Goal: Transaction & Acquisition: Purchase product/service

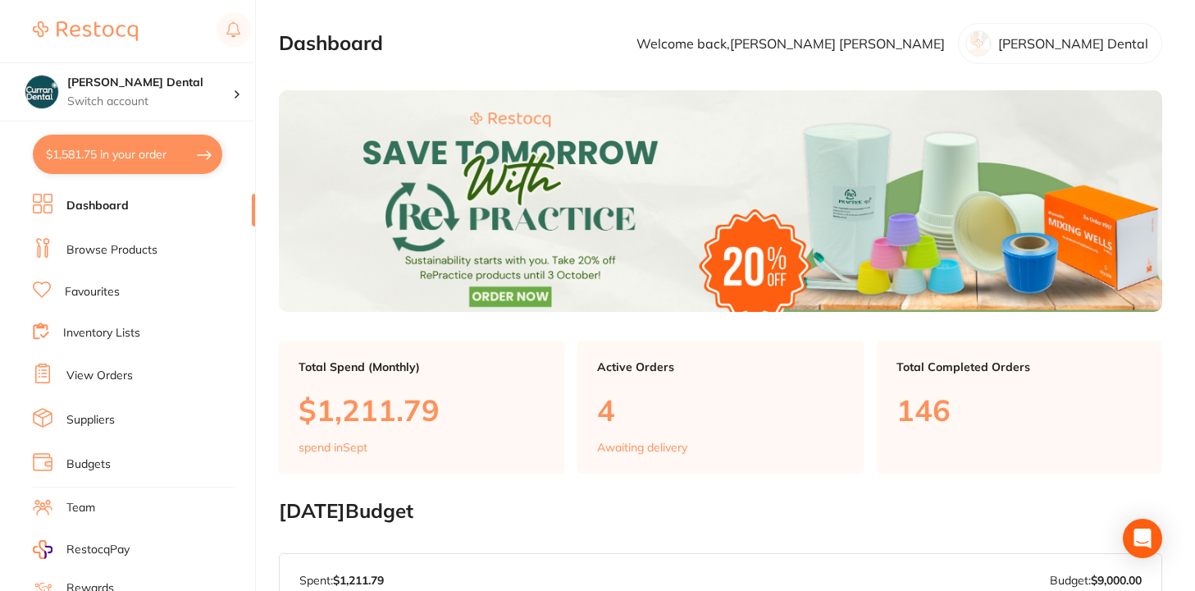
scroll to position [33, 0]
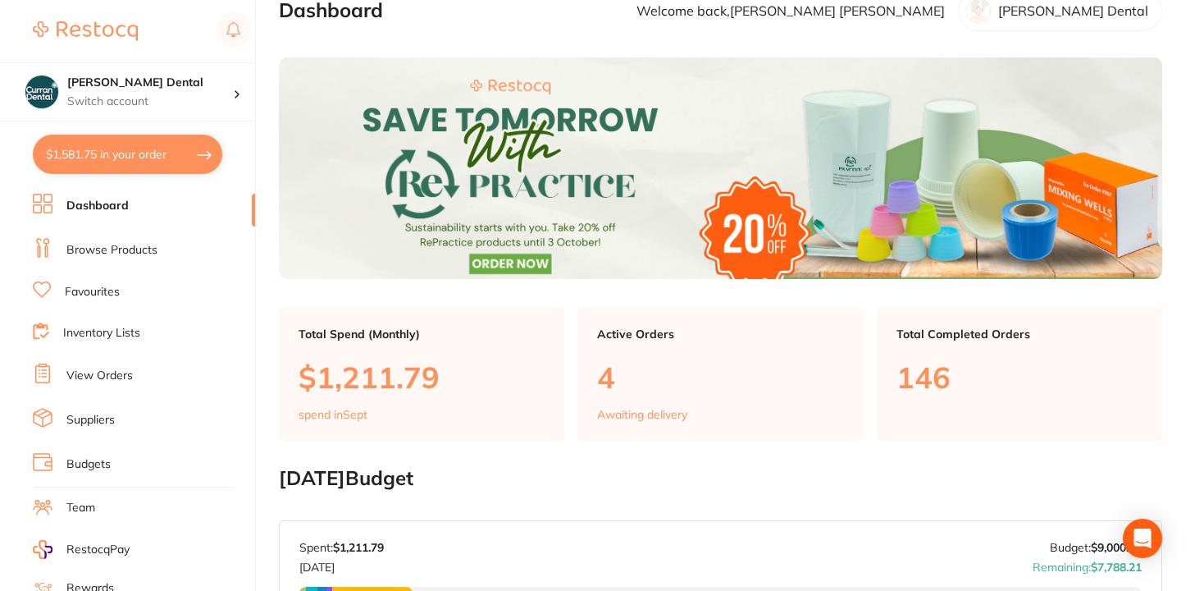
click at [122, 208] on link "Dashboard" at bounding box center [97, 206] width 62 height 16
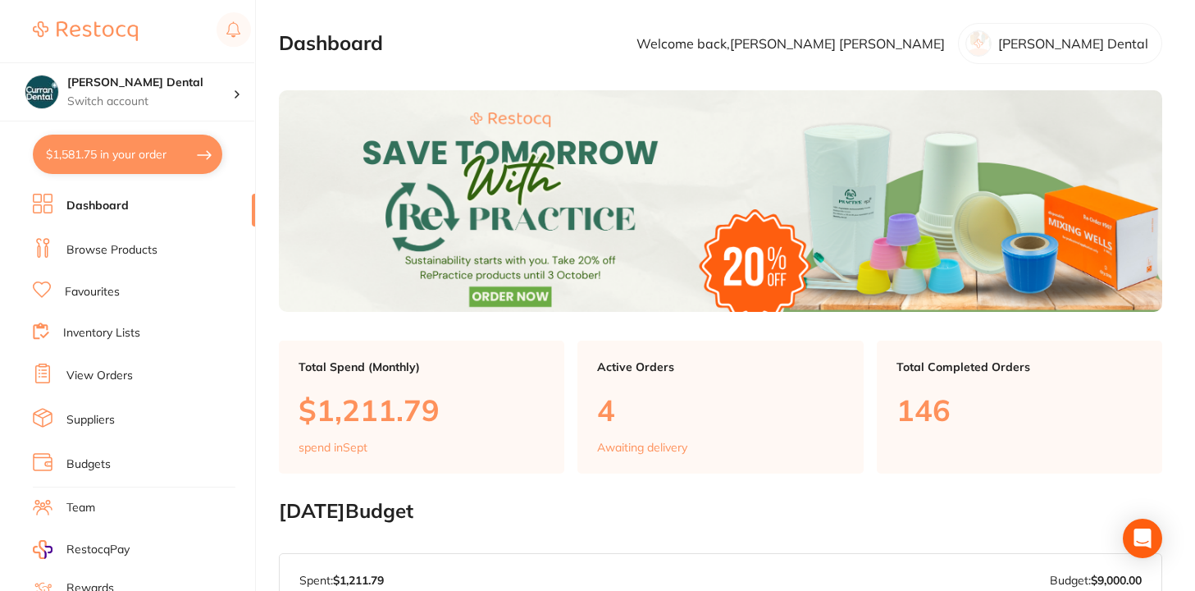
click at [141, 154] on button "$1,581.75 in your order" at bounding box center [127, 154] width 189 height 39
checkbox input "true"
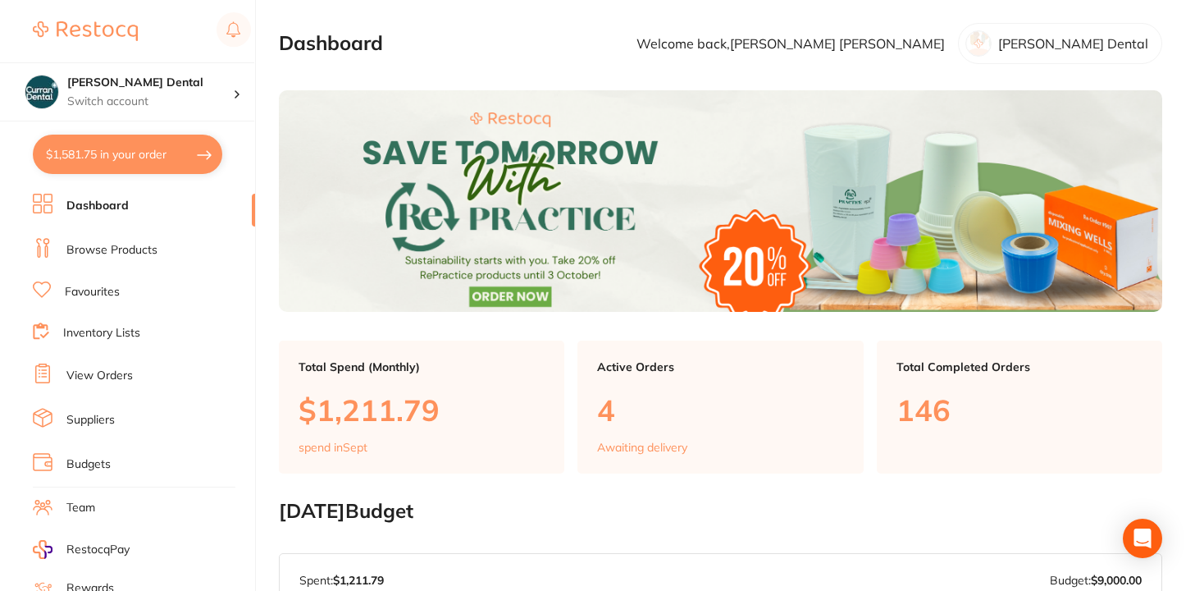
checkbox input "true"
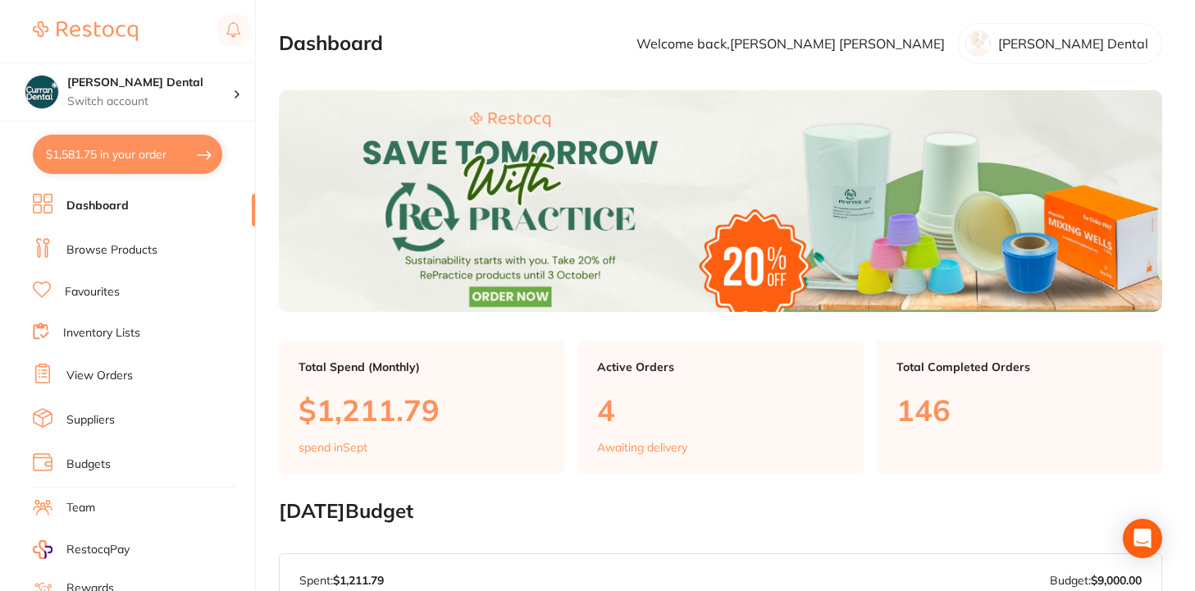
checkbox input "true"
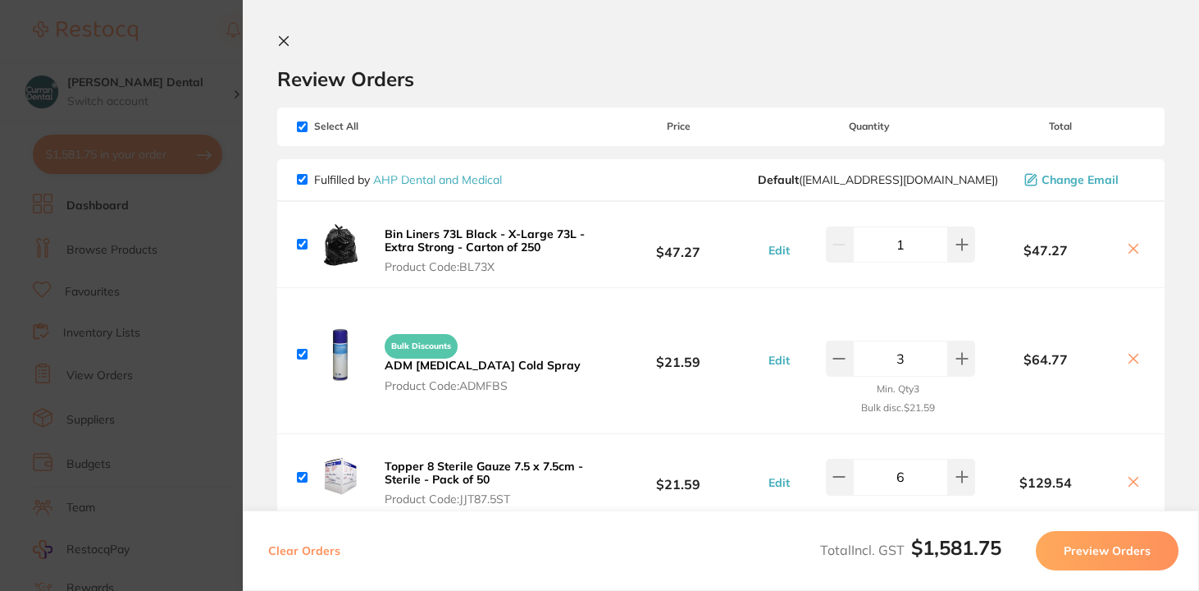
click at [105, 76] on section "Update RRP Set your pre negotiated price for this item. Item Agreed RRP (excl. …" at bounding box center [599, 295] width 1199 height 591
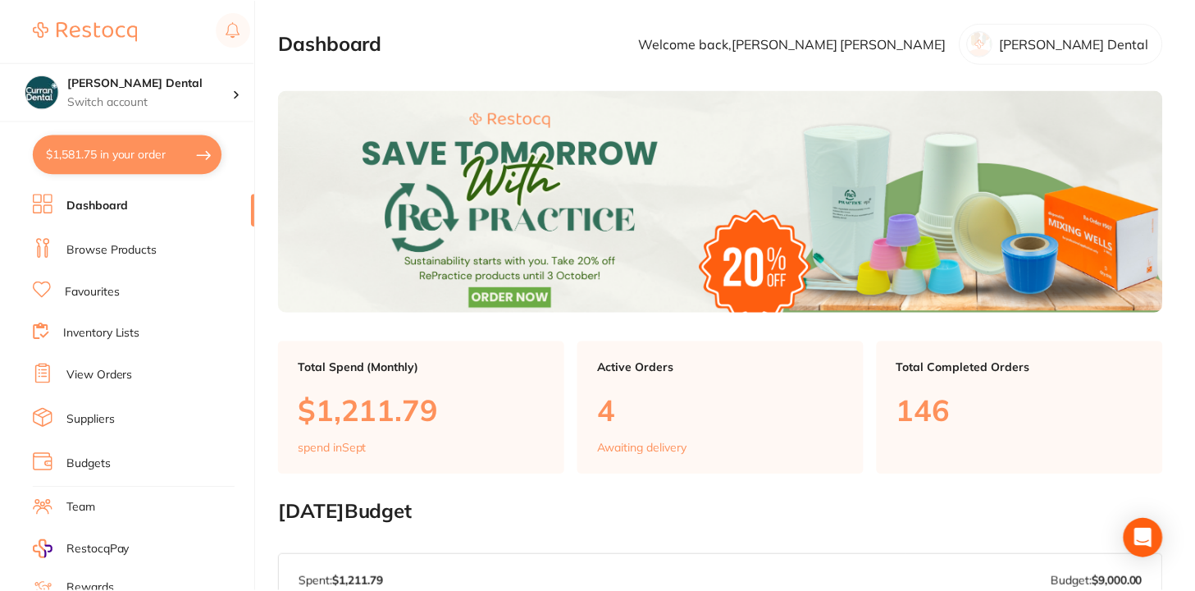
scroll to position [32, 0]
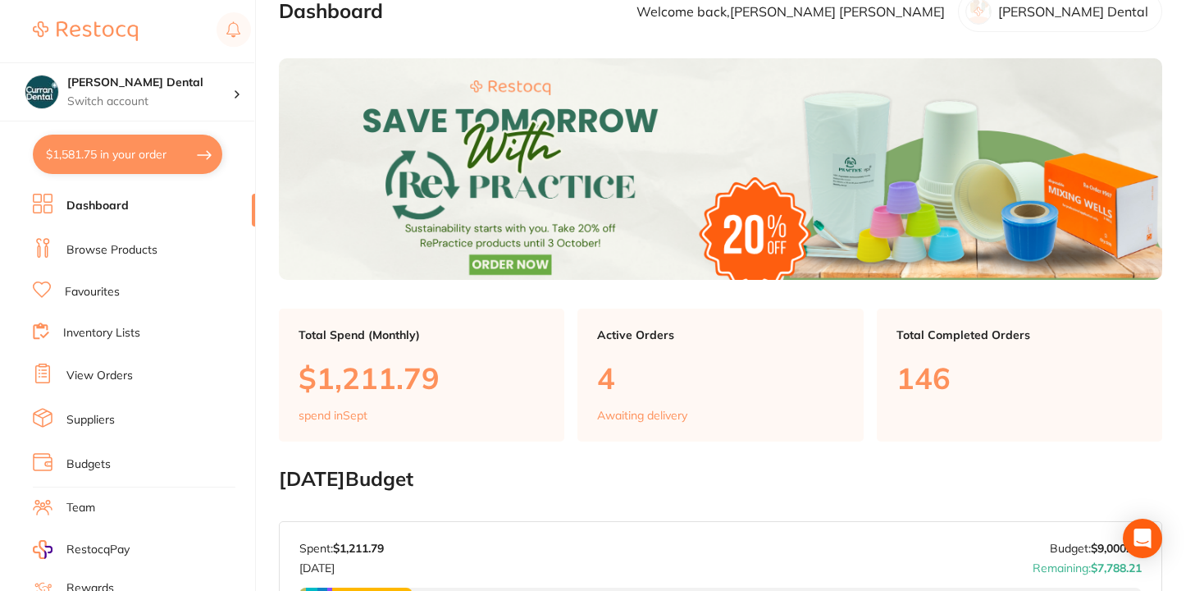
click at [118, 220] on ul "Dashboard Browse Products Favourites Inventory Lists View Orders Suppliers Budg…" at bounding box center [144, 477] width 222 height 566
click at [118, 212] on link "Dashboard" at bounding box center [97, 206] width 62 height 16
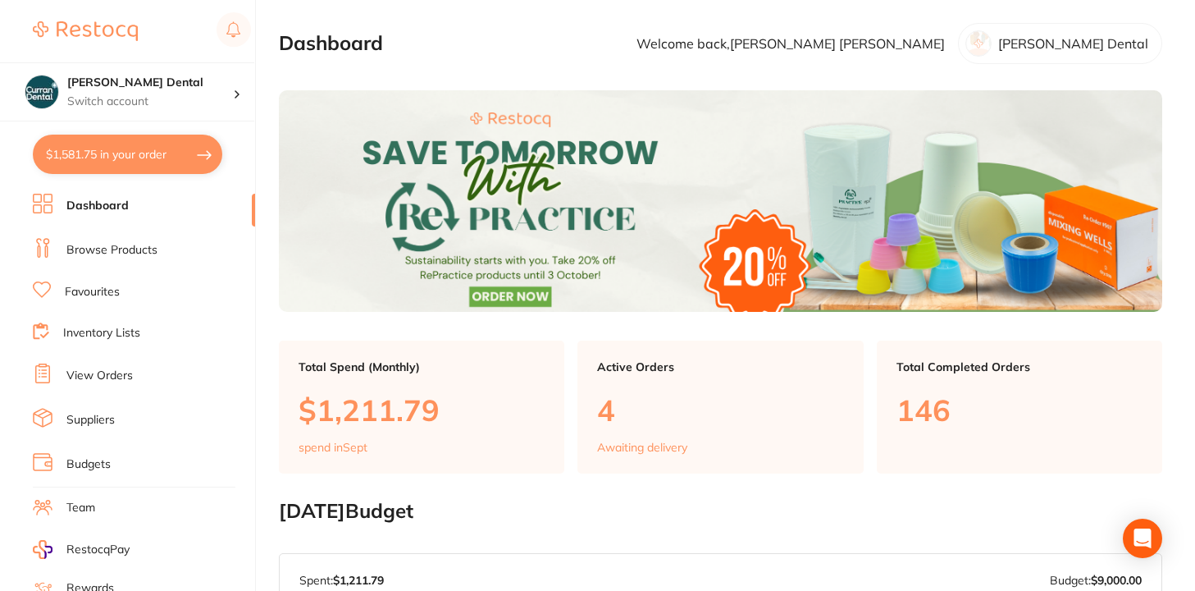
click at [115, 246] on link "Browse Products" at bounding box center [111, 250] width 91 height 16
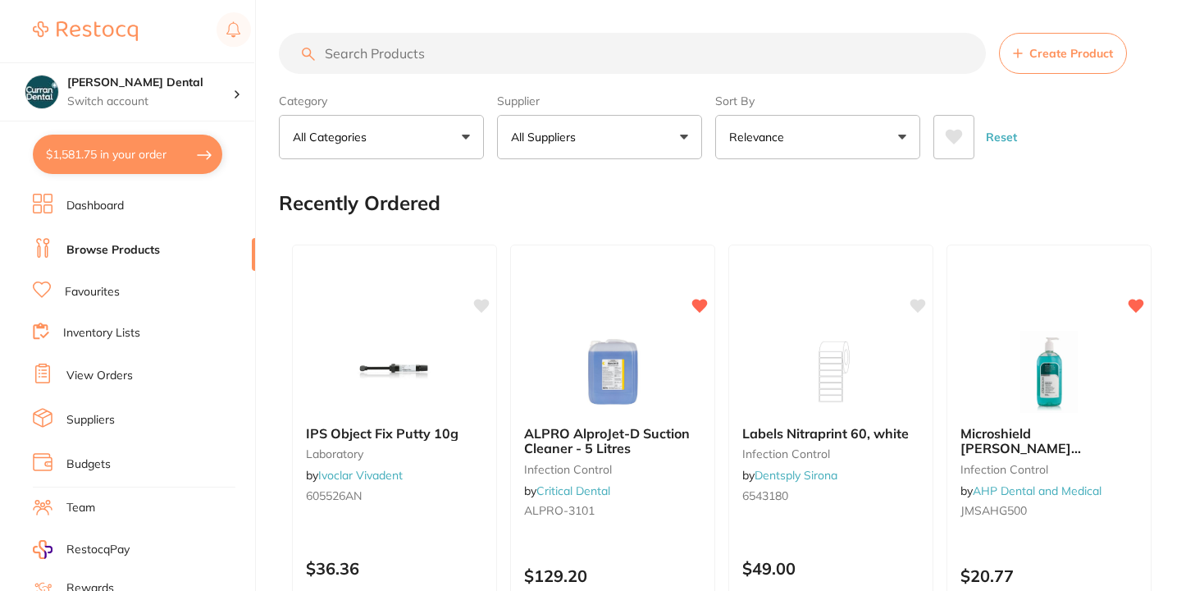
click at [461, 61] on input "search" at bounding box center [632, 53] width 707 height 41
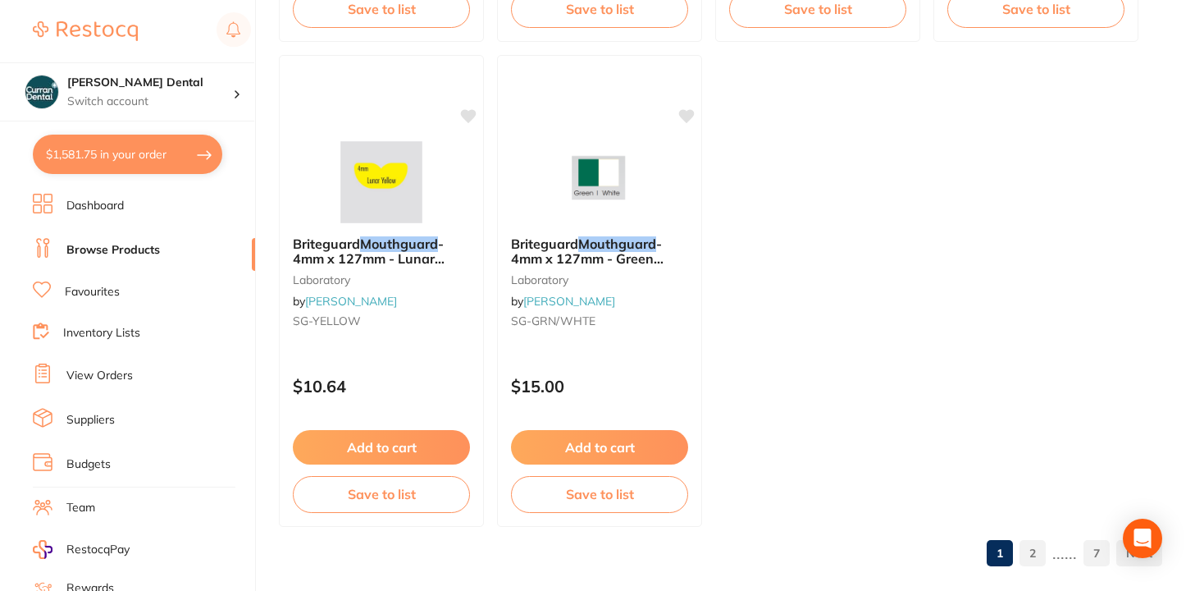
scroll to position [6499, 0]
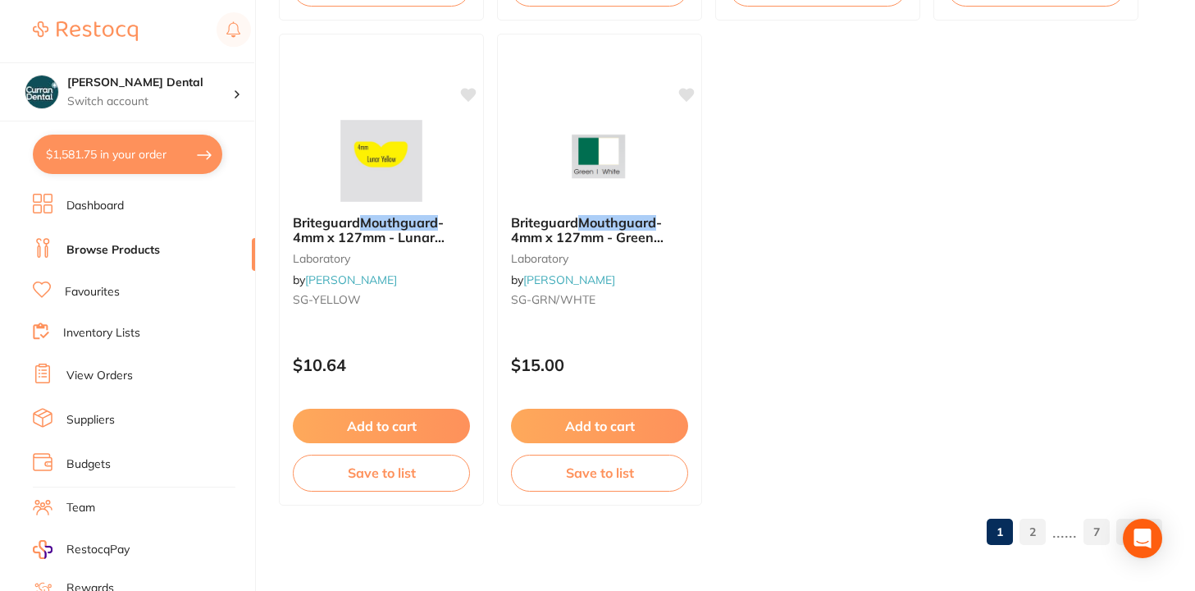
type input "mouthguard"
click at [1028, 530] on link "2" at bounding box center [1032, 531] width 26 height 33
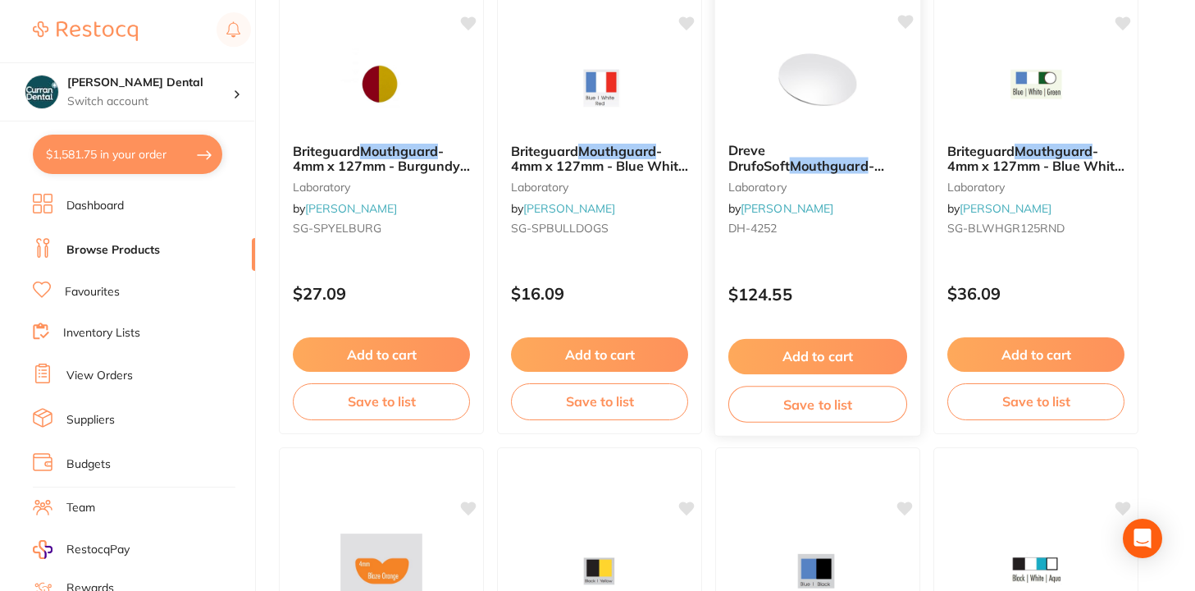
scroll to position [0, 0]
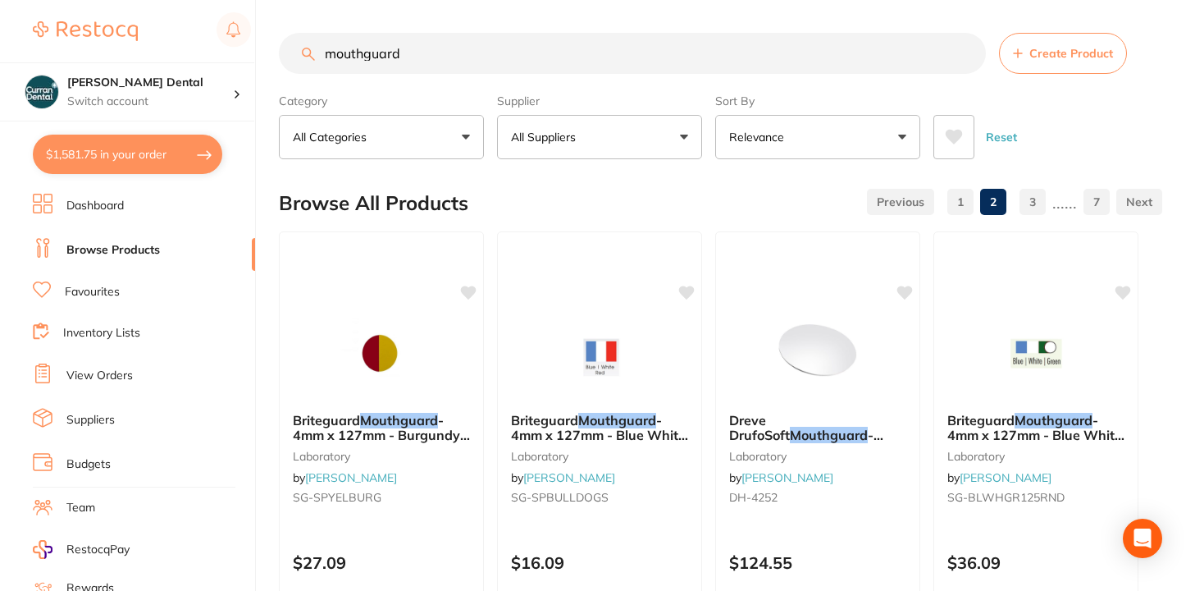
click at [563, 128] on button "All Suppliers" at bounding box center [599, 137] width 205 height 44
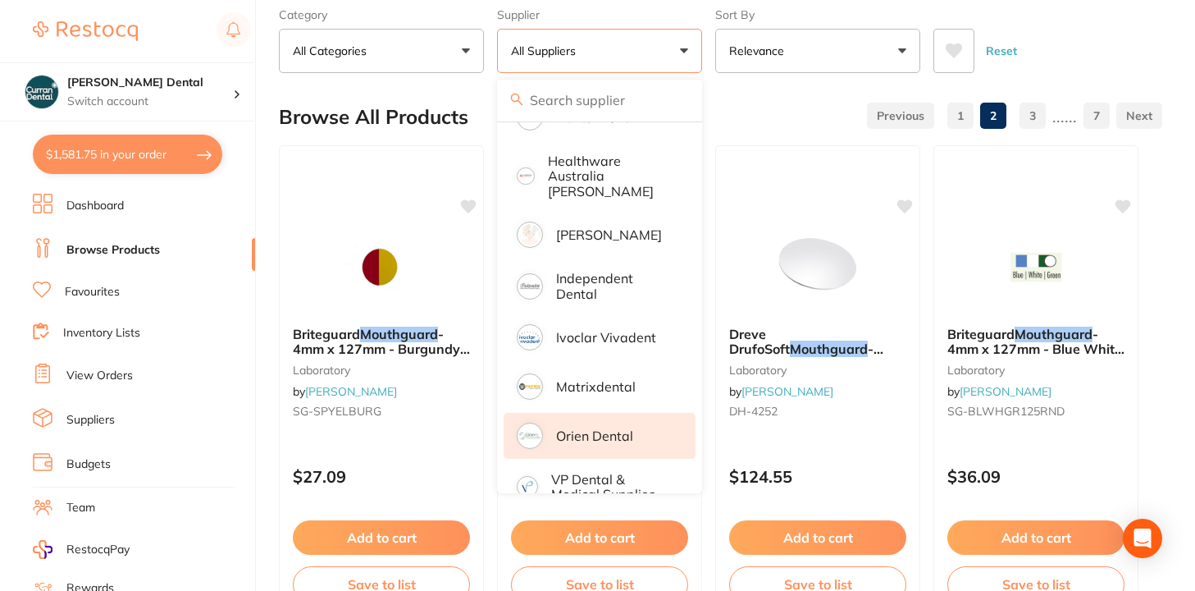
scroll to position [346, 0]
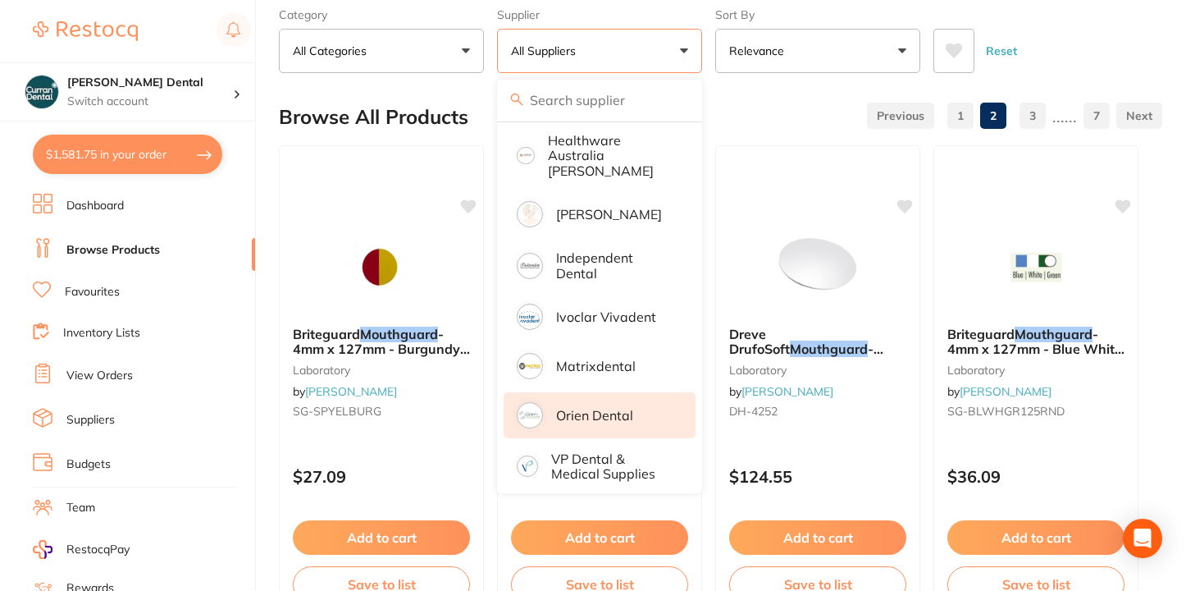
click at [597, 408] on p "Orien dental" at bounding box center [594, 415] width 77 height 15
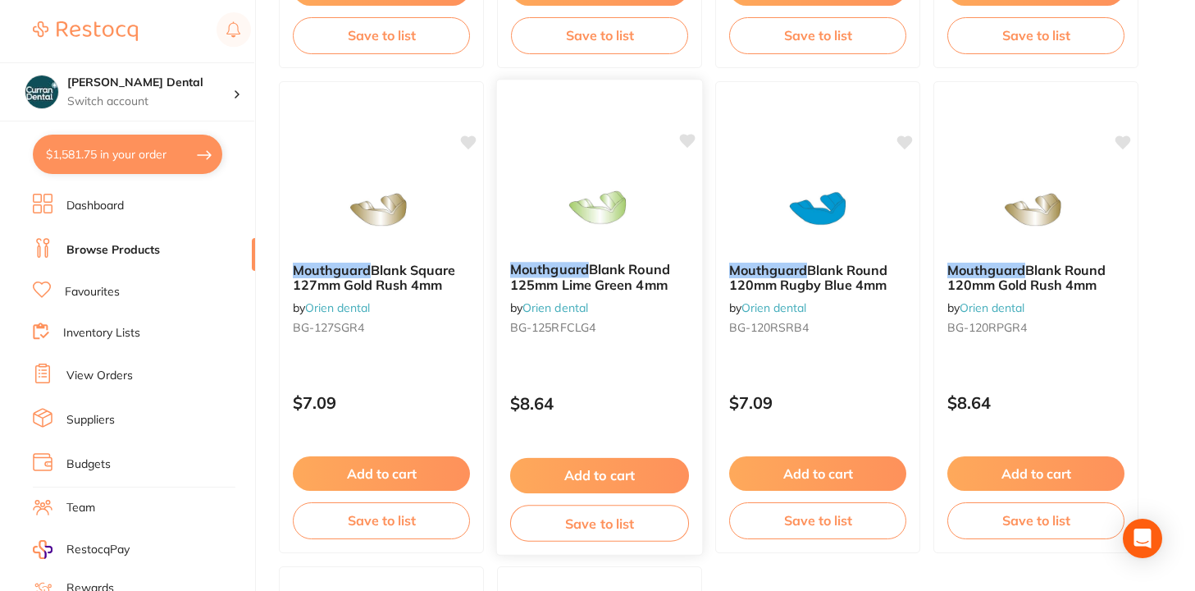
scroll to position [5956, 0]
